Goal: Use online tool/utility: Use online tool/utility

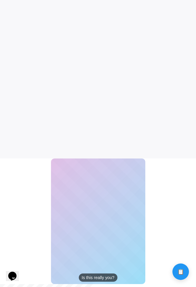
scroll to position [124, 0]
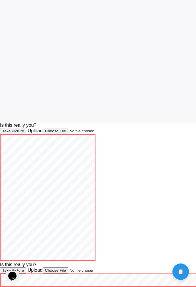
scroll to position [166, 0]
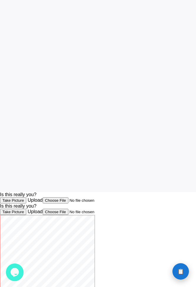
scroll to position [164, 0]
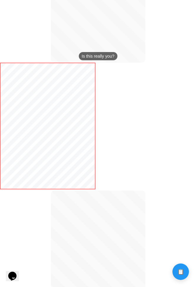
scroll to position [290, 0]
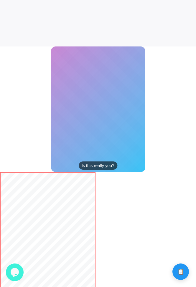
scroll to position [224, 0]
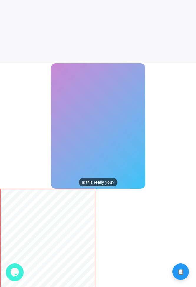
click at [163, 131] on body "Calculate distance! Calculate distance!" at bounding box center [98, 173] width 196 height 795
